Goal: Find specific page/section: Find specific page/section

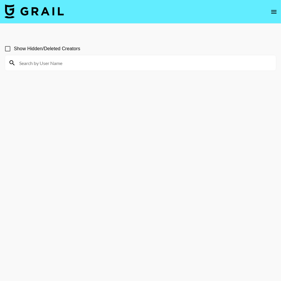
click at [272, 14] on icon "open drawer" at bounding box center [273, 11] width 7 height 7
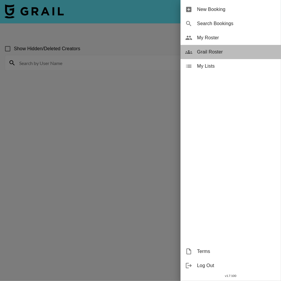
click at [239, 53] on span "Grail Roster" at bounding box center [236, 51] width 79 height 7
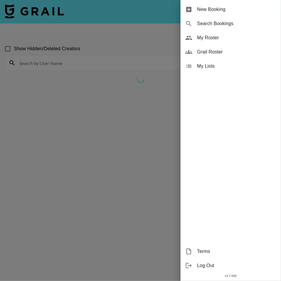
click at [204, 53] on span "Grail Roster" at bounding box center [236, 51] width 79 height 7
click at [148, 46] on div at bounding box center [140, 140] width 281 height 281
click at [68, 149] on div at bounding box center [140, 140] width 281 height 281
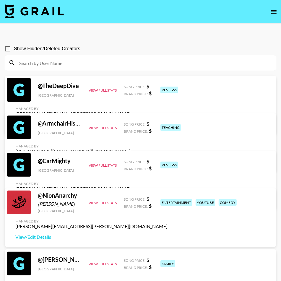
click at [118, 62] on input at bounding box center [144, 62] width 257 height 9
click at [233, 23] on nav at bounding box center [140, 12] width 281 height 24
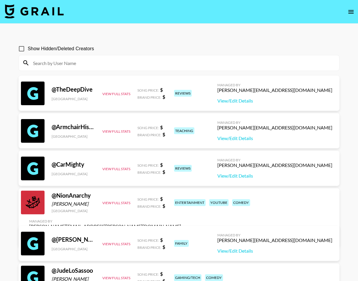
click at [281, 15] on icon "open drawer" at bounding box center [351, 11] width 7 height 7
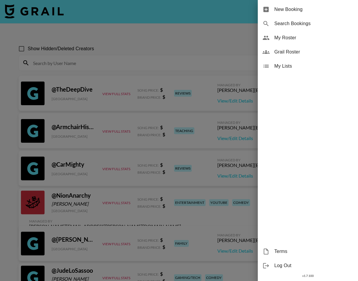
click at [281, 36] on span "My Roster" at bounding box center [314, 37] width 79 height 7
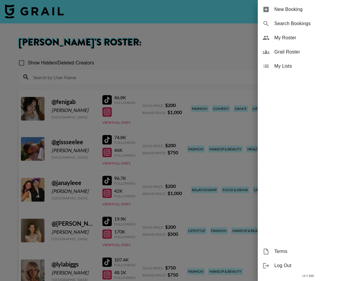
click at [198, 69] on div at bounding box center [179, 140] width 358 height 281
